Goal: Task Accomplishment & Management: Manage account settings

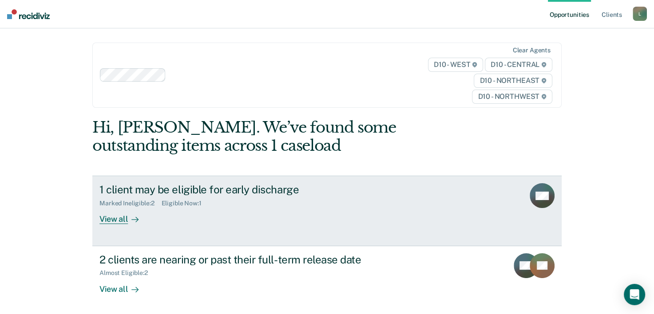
click at [123, 221] on div "View all" at bounding box center [124, 215] width 50 height 17
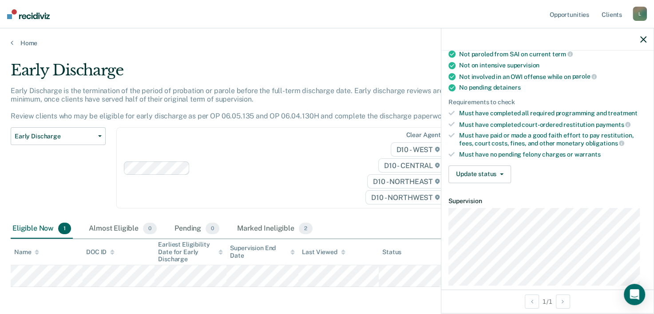
scroll to position [178, 0]
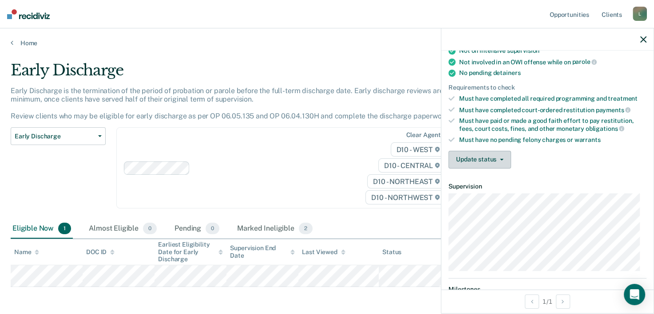
click at [479, 156] on button "Update status" at bounding box center [479, 160] width 63 height 18
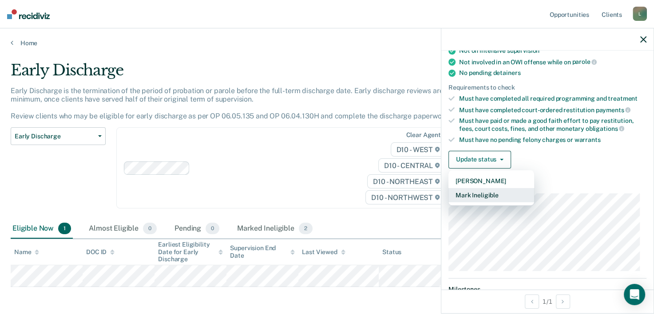
click at [486, 191] on button "Mark Ineligible" at bounding box center [491, 195] width 86 height 14
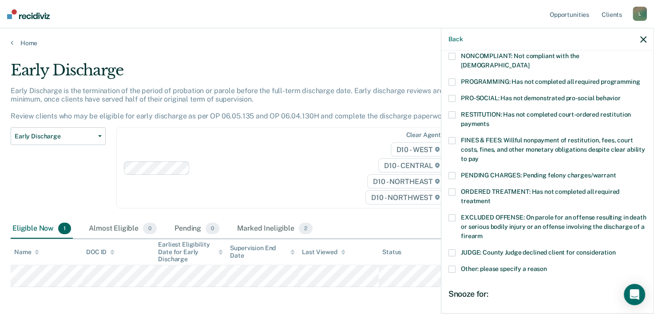
click at [454, 137] on span at bounding box center [451, 140] width 7 height 7
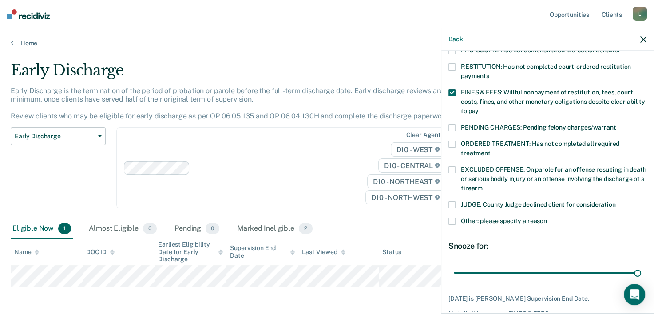
scroll to position [262, 0]
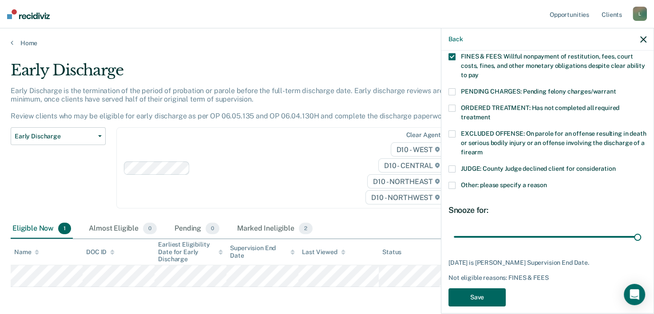
click at [471, 289] on button "Save" at bounding box center [476, 298] width 57 height 18
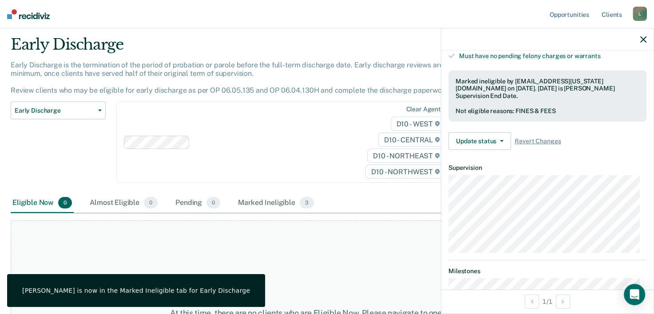
click at [277, 153] on div "Clear agents D10 - WEST D10 - CENTRAL D10 - NORTHEAST D10 - NORTHWEST" at bounding box center [285, 142] width 339 height 81
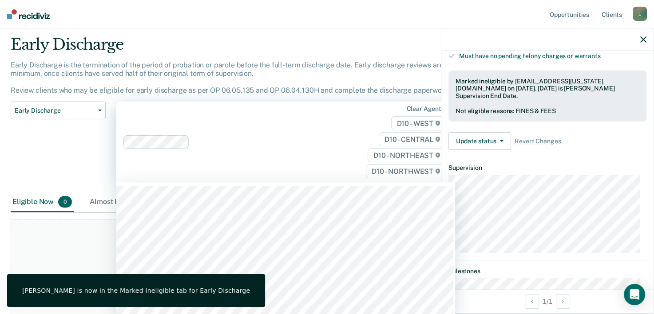
scroll to position [27, 0]
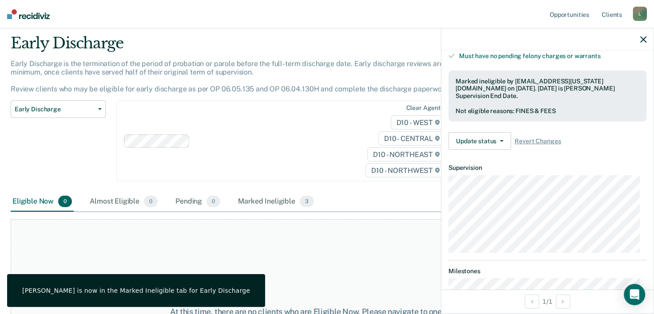
click at [645, 44] on div at bounding box center [547, 39] width 212 height 22
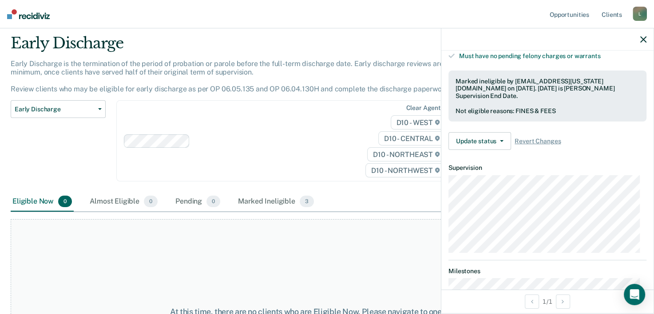
click at [646, 36] on div at bounding box center [547, 39] width 212 height 22
click at [644, 38] on icon "button" at bounding box center [643, 39] width 6 height 6
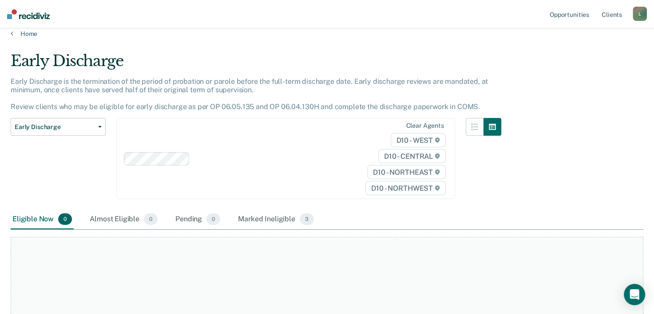
scroll to position [0, 0]
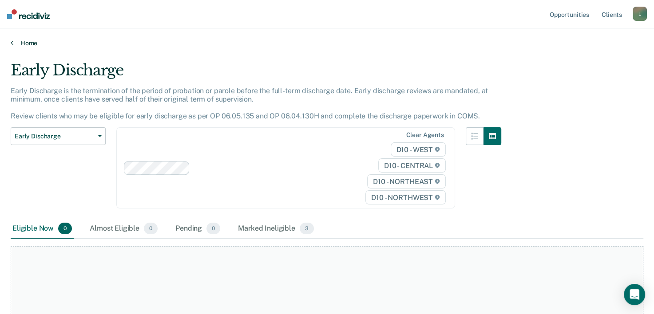
click at [29, 41] on link "Home" at bounding box center [327, 43] width 633 height 8
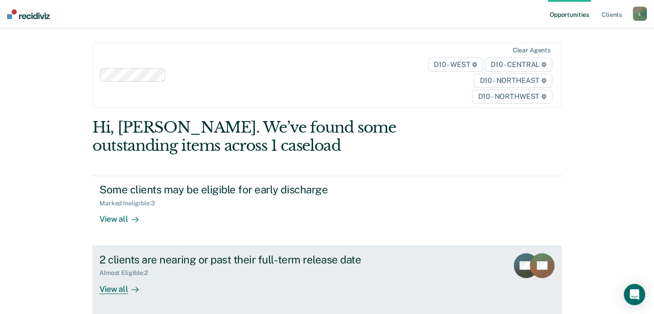
click at [115, 289] on div "View all" at bounding box center [124, 285] width 50 height 17
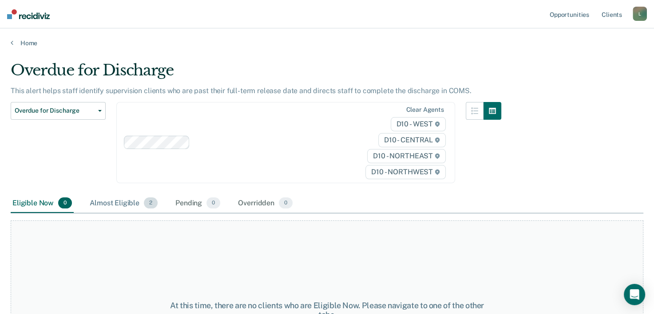
click at [127, 205] on div "Almost Eligible 2" at bounding box center [123, 204] width 71 height 20
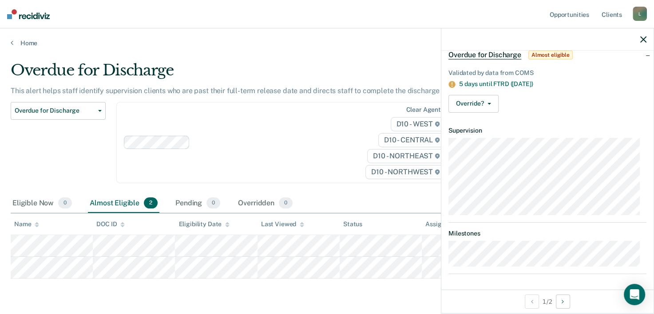
scroll to position [47, 0]
click at [645, 36] on icon "button" at bounding box center [643, 39] width 6 height 6
